Goal: Complete application form

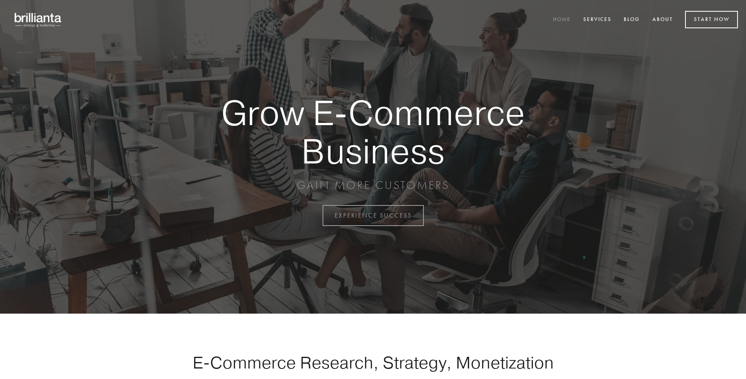
scroll to position [2116, 0]
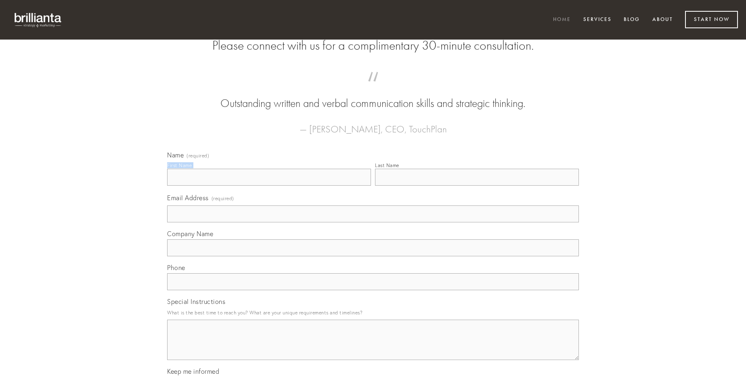
type input "[PERSON_NAME]"
click at [477, 186] on input "Last Name" at bounding box center [477, 177] width 204 height 17
type input "[PERSON_NAME]"
click at [373, 222] on input "Email Address (required)" at bounding box center [373, 213] width 412 height 17
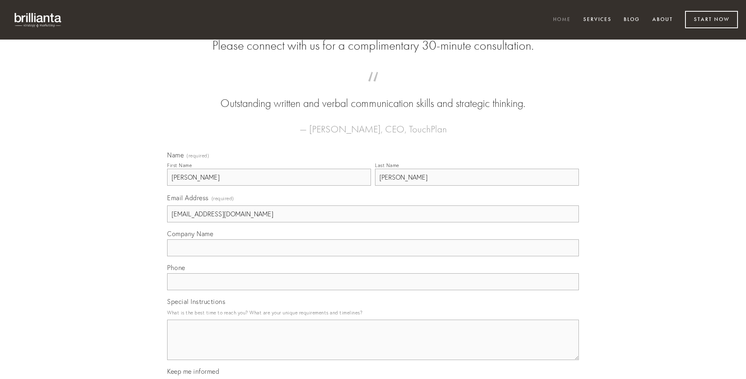
type input "[EMAIL_ADDRESS][DOMAIN_NAME]"
click at [373, 256] on input "Company Name" at bounding box center [373, 247] width 412 height 17
type input "antiquus"
click at [373, 290] on input "text" at bounding box center [373, 281] width 412 height 17
click at [373, 347] on textarea "Special Instructions" at bounding box center [373, 340] width 412 height 40
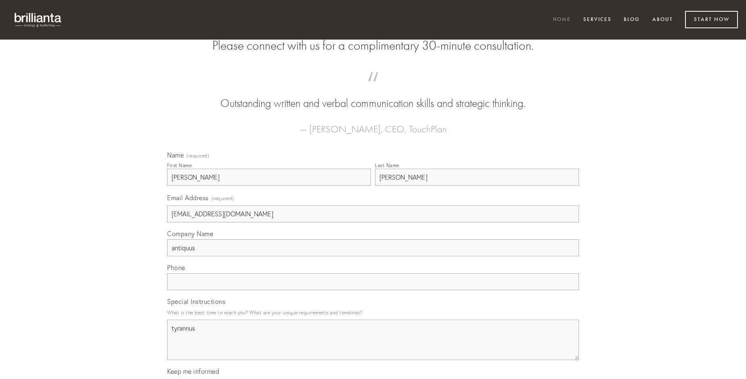
type textarea "tyrannus"
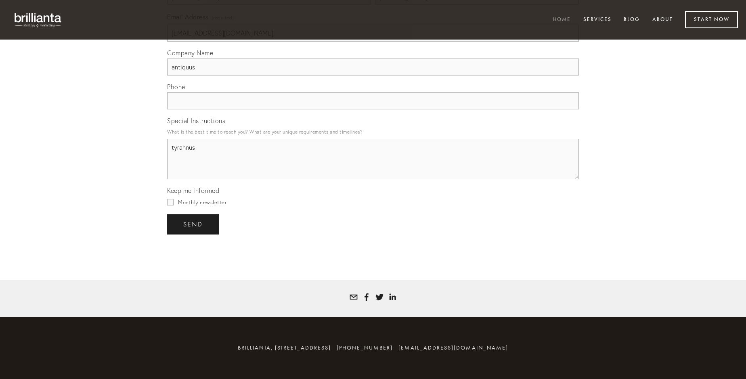
click at [194, 224] on span "send" at bounding box center [193, 224] width 20 height 7
